Goal: Find specific page/section

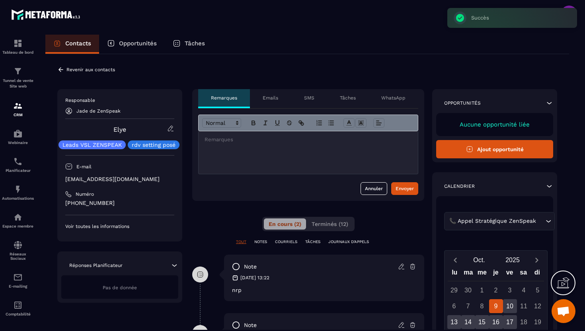
click at [60, 68] on icon at bounding box center [60, 69] width 7 height 7
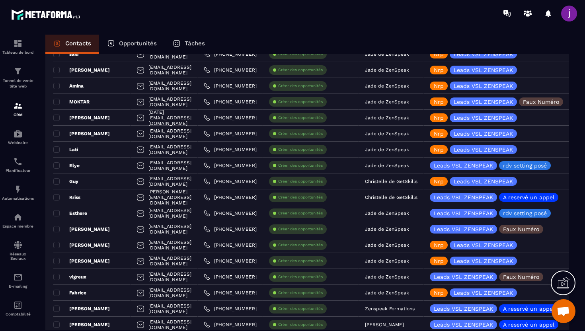
scroll to position [764, 0]
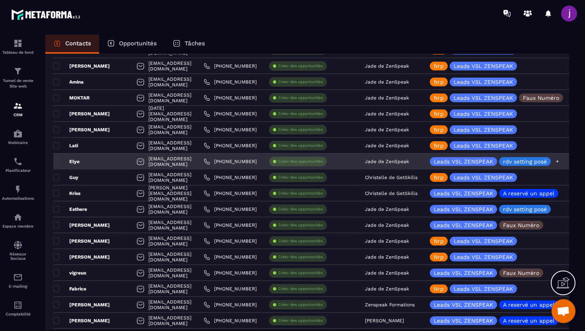
click at [547, 162] on p "rdv setting posé" at bounding box center [525, 162] width 44 height 6
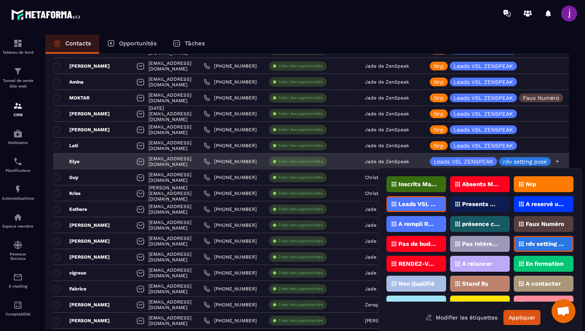
scroll to position [2, 0]
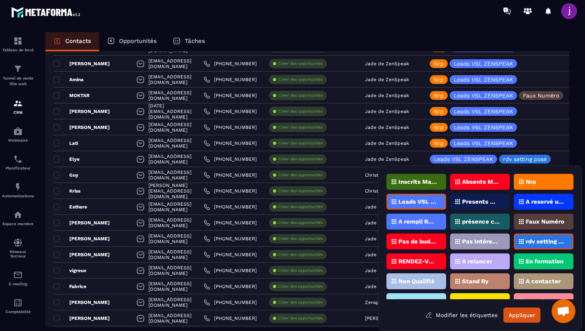
click at [550, 179] on div "Nrp" at bounding box center [544, 182] width 60 height 16
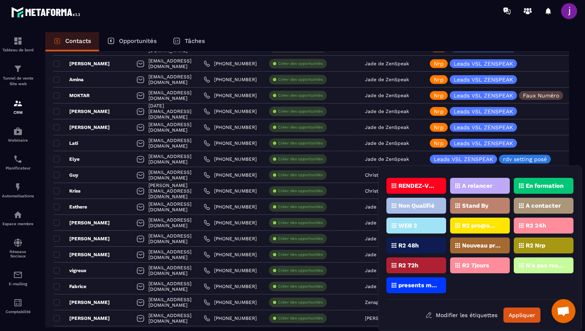
scroll to position [0, 0]
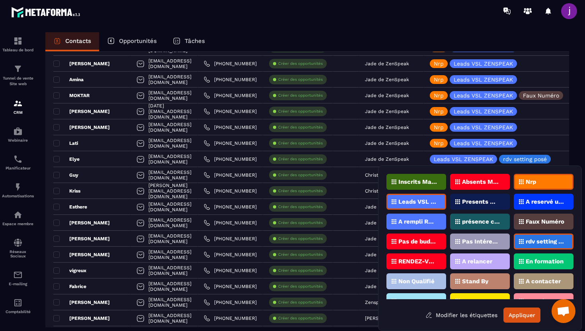
click at [533, 247] on div "rdv setting posé" at bounding box center [544, 241] width 60 height 16
click at [518, 311] on button "Appliquer" at bounding box center [521, 314] width 37 height 15
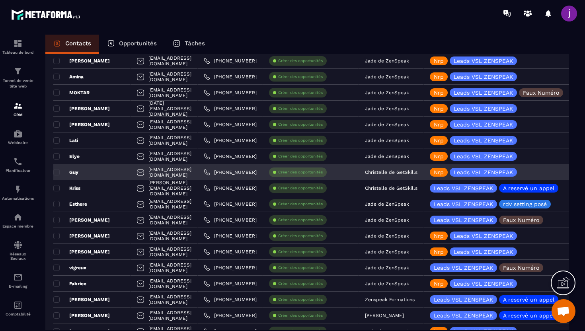
scroll to position [768, 0]
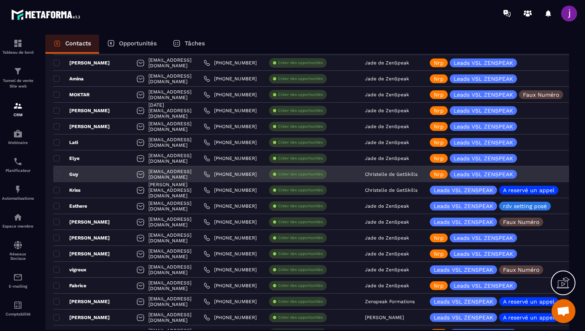
click at [109, 179] on div "Guy" at bounding box center [91, 174] width 77 height 16
